Goal: Navigation & Orientation: Find specific page/section

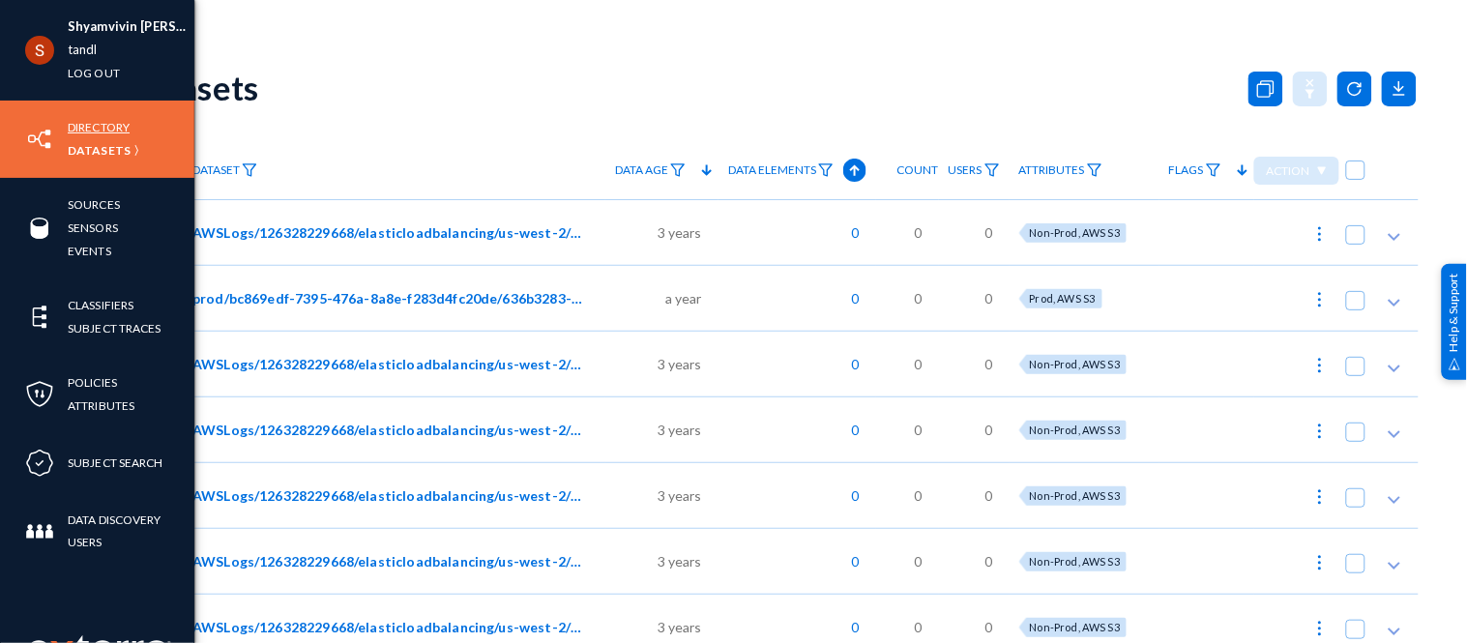
click at [106, 126] on link "Directory" at bounding box center [99, 127] width 62 height 22
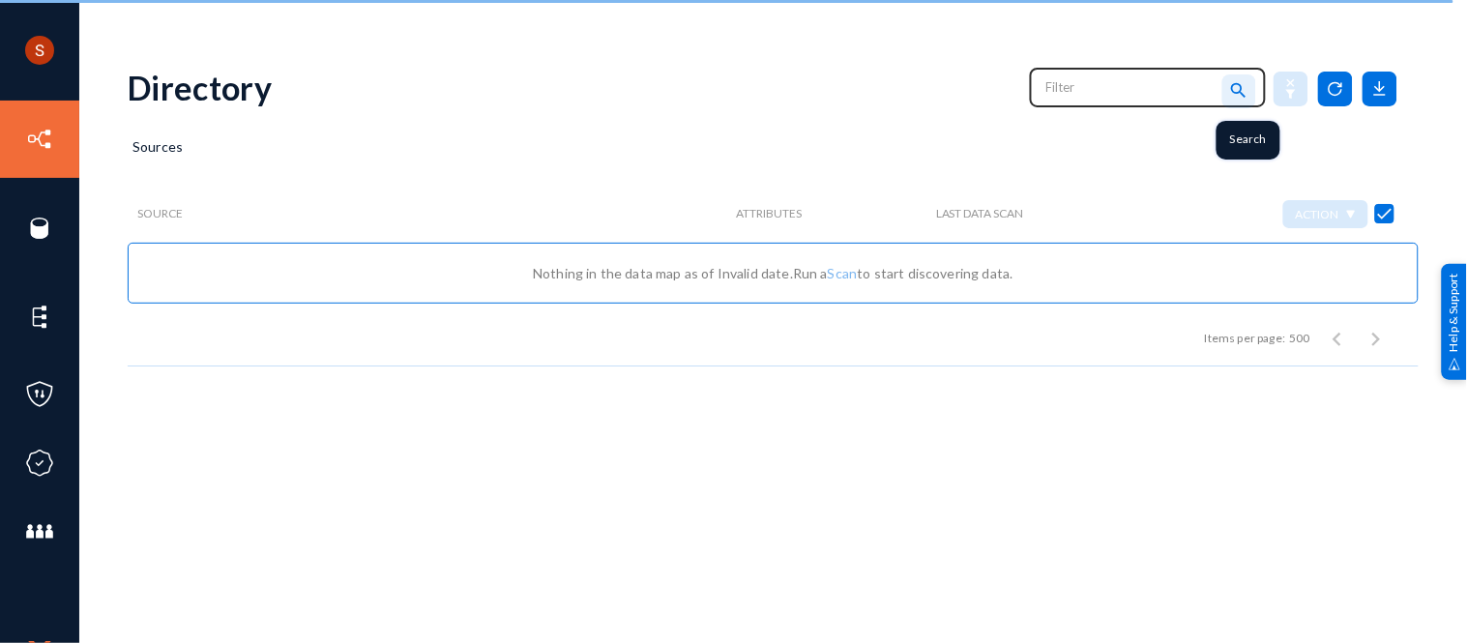
click at [1246, 90] on mat-icon "search" at bounding box center [1239, 91] width 23 height 26
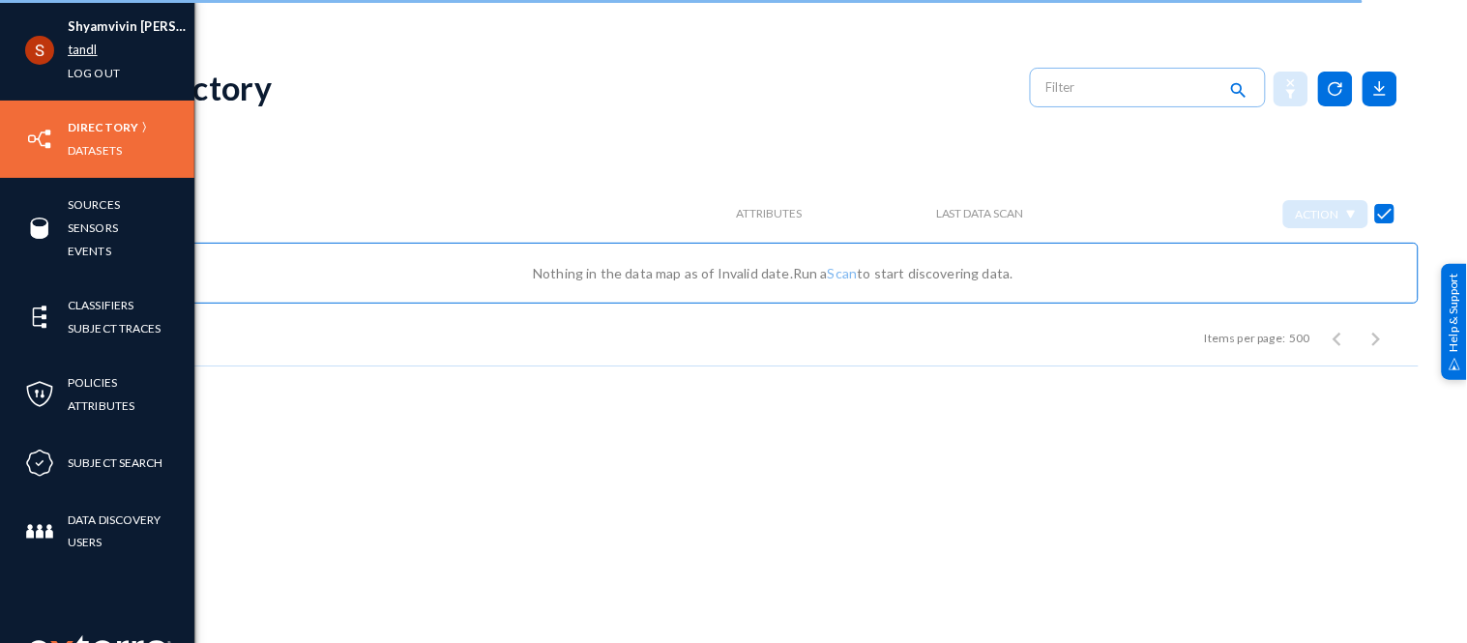
click at [84, 52] on link "tandl" at bounding box center [83, 50] width 30 height 22
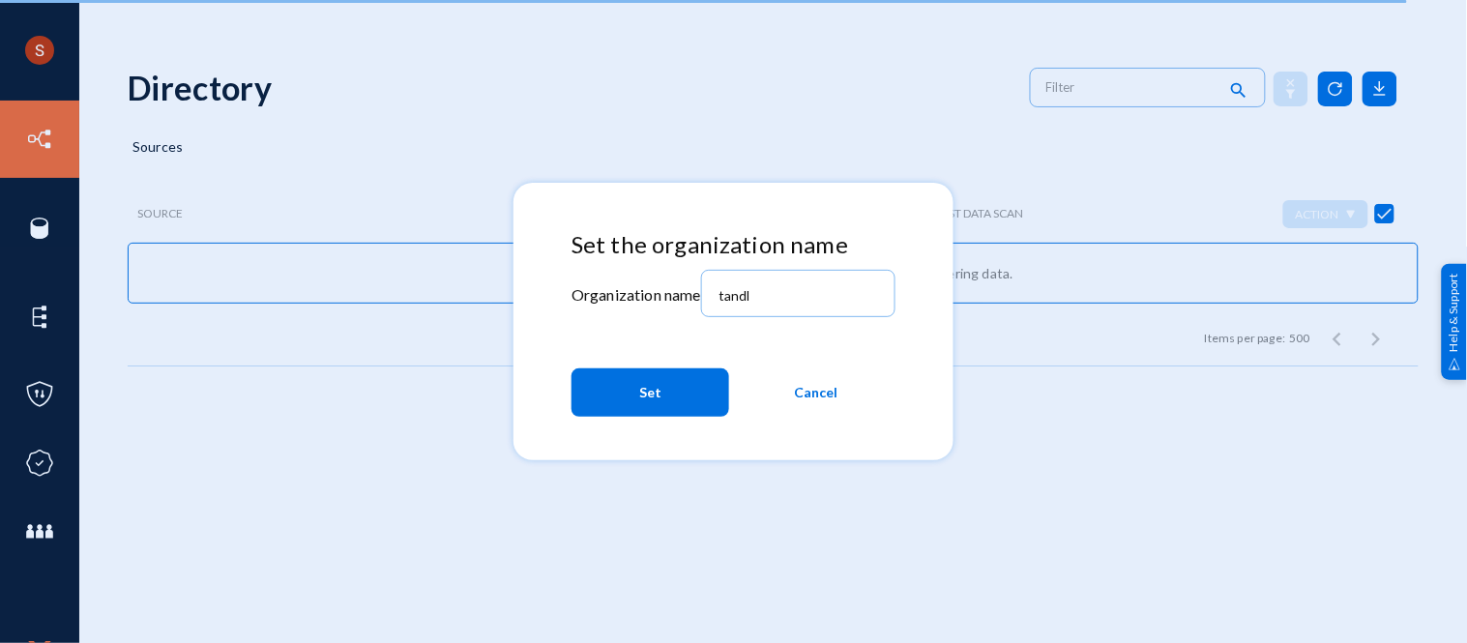
click at [659, 149] on div at bounding box center [733, 321] width 1467 height 643
